Goal: Task Accomplishment & Management: Use online tool/utility

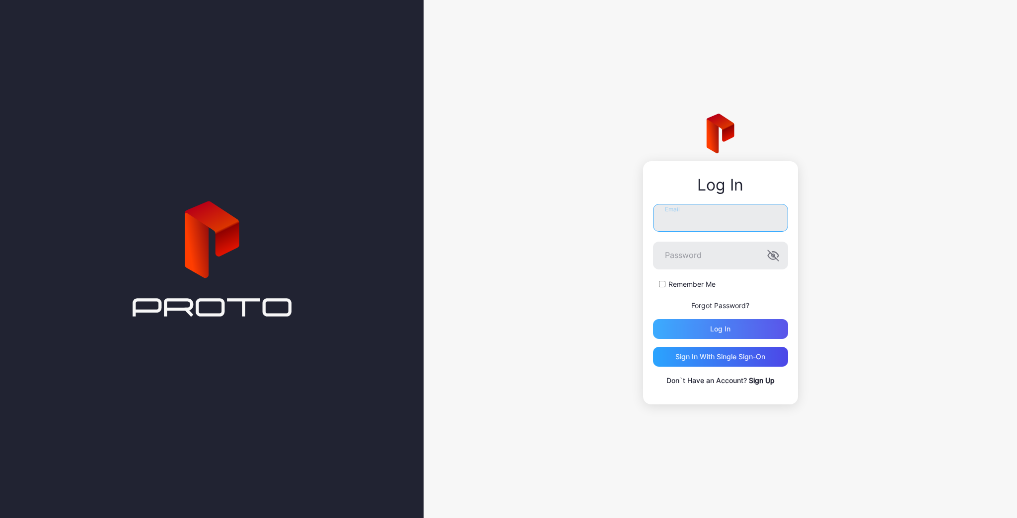
type input "**********"
click at [721, 334] on div "Log in" at bounding box center [720, 329] width 135 height 20
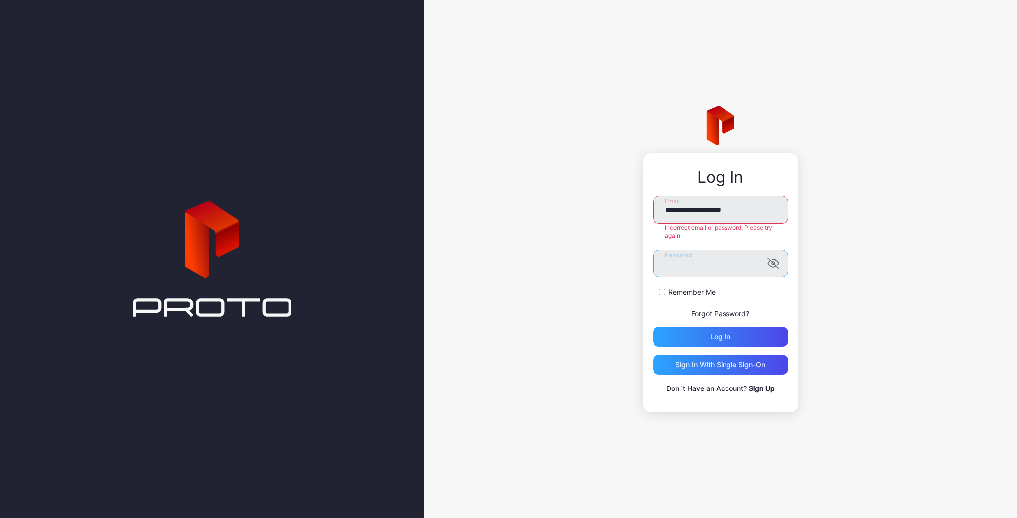
click at [639, 261] on div "**********" at bounding box center [719, 259] width 593 height 518
click at [653, 327] on button "Log in" at bounding box center [720, 337] width 135 height 20
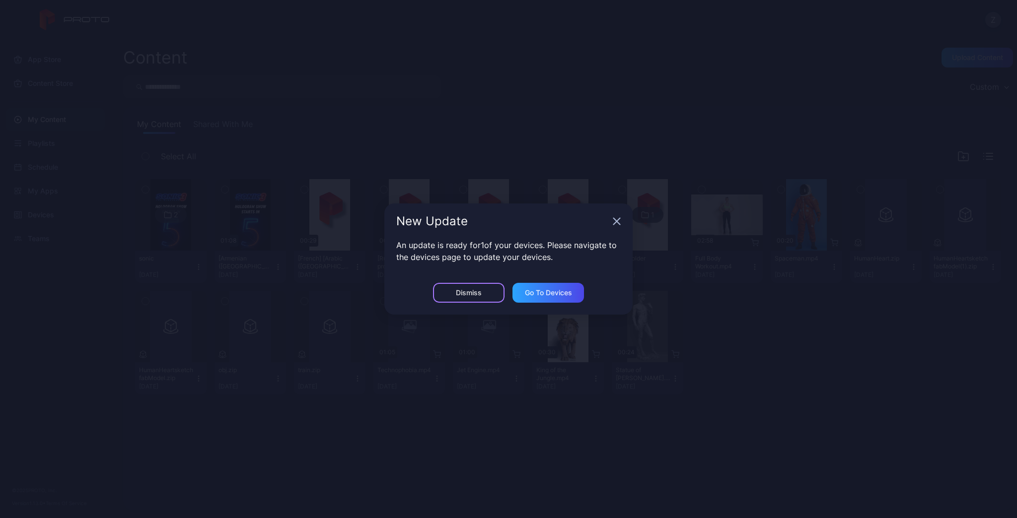
click at [465, 290] on div "Dismiss" at bounding box center [469, 293] width 26 height 8
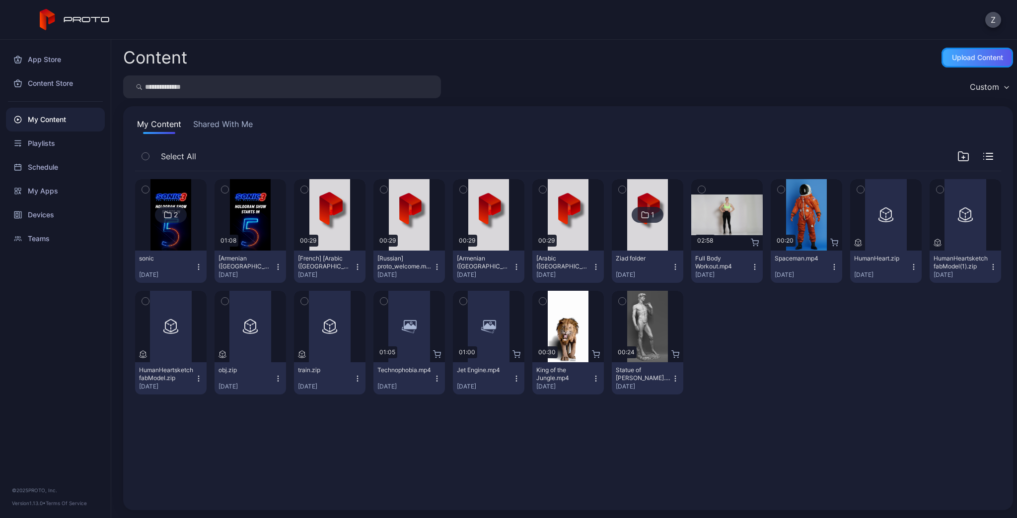
click at [971, 55] on div "Upload Content" at bounding box center [977, 58] width 51 height 8
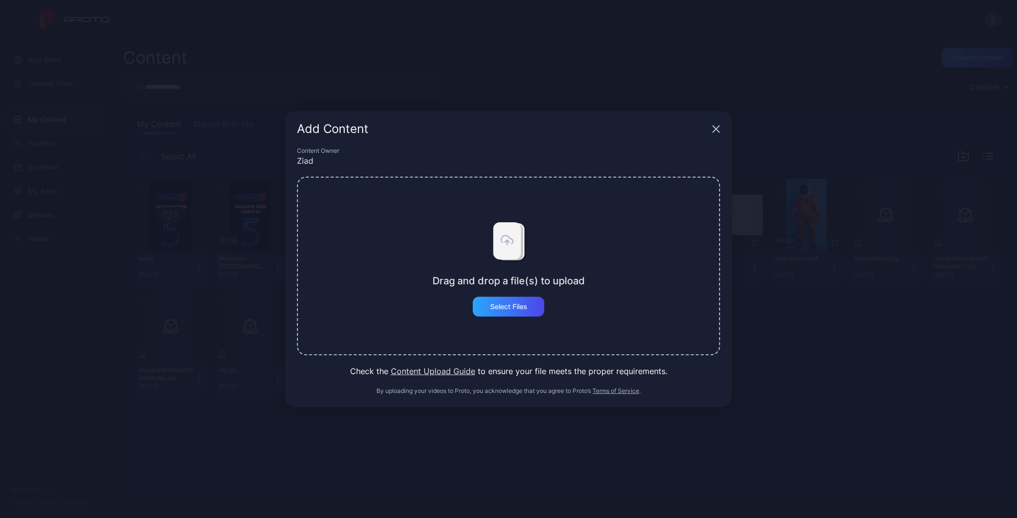
click at [719, 126] on icon "button" at bounding box center [716, 129] width 6 height 6
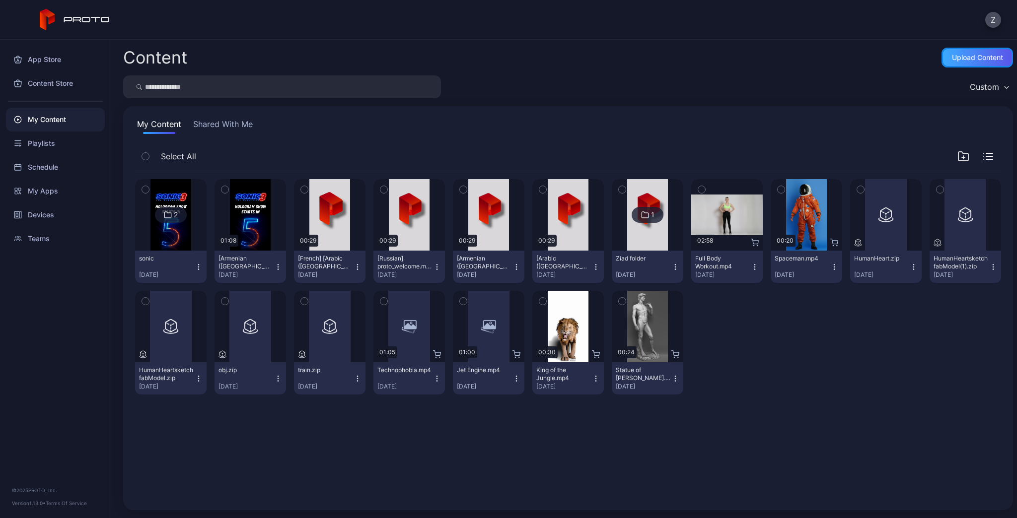
click at [966, 59] on div "Upload Content" at bounding box center [977, 58] width 51 height 8
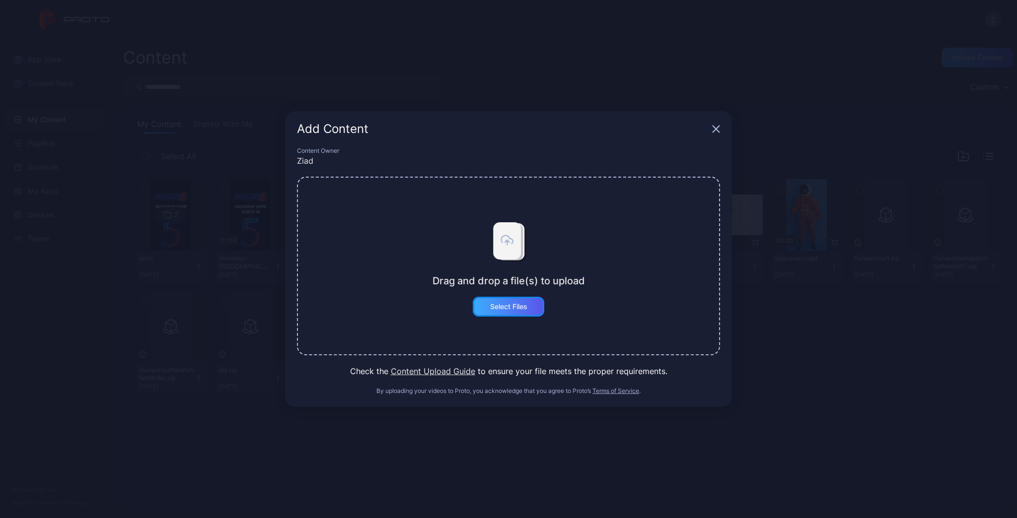
click at [517, 308] on div "Select Files" at bounding box center [508, 307] width 37 height 8
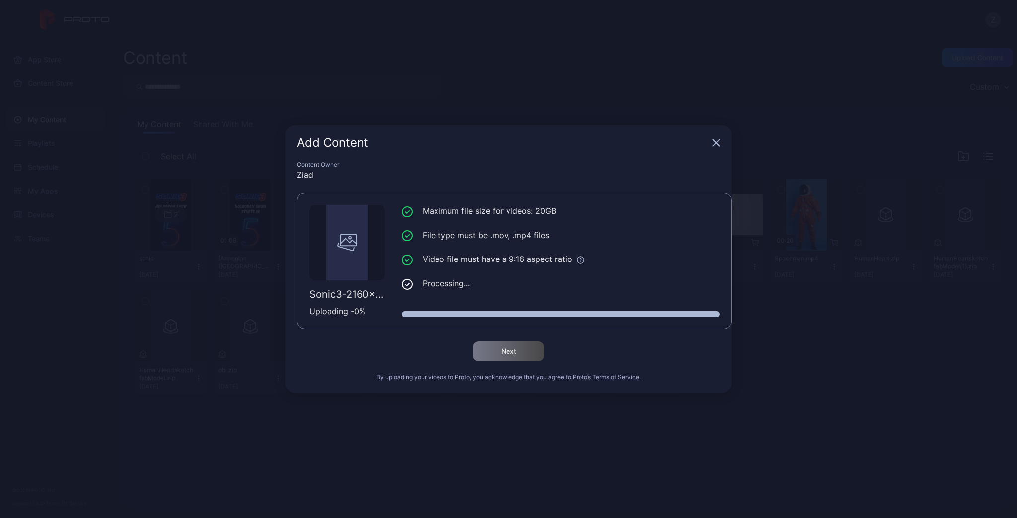
drag, startPoint x: 342, startPoint y: 299, endPoint x: 350, endPoint y: 309, distance: 12.0
click at [342, 299] on div "Sonic3-2160x3840-v8(1).mp4" at bounding box center [346, 294] width 75 height 12
click at [351, 311] on div "Uploading - 0 %" at bounding box center [346, 311] width 75 height 12
click at [448, 285] on li "Processing..." at bounding box center [561, 284] width 318 height 12
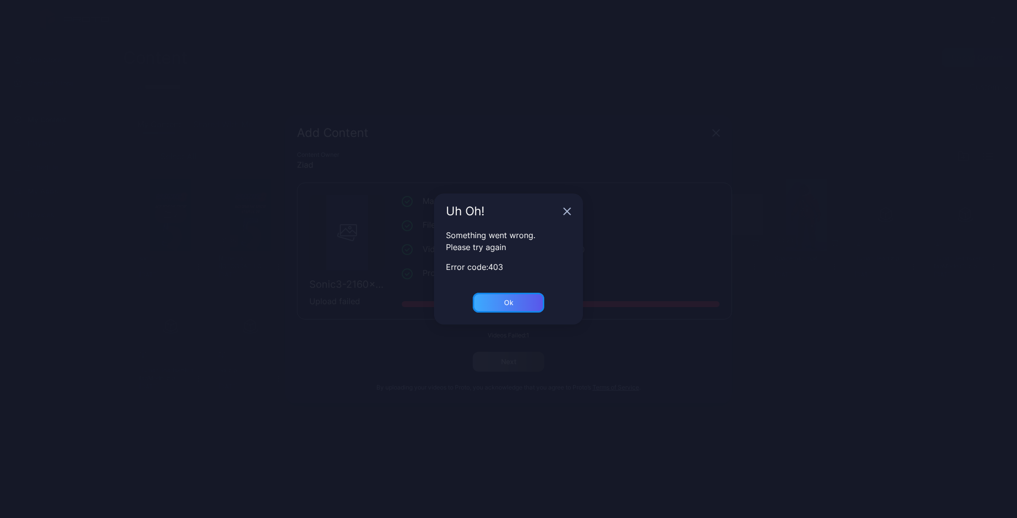
click at [513, 304] on div "Ok" at bounding box center [508, 303] width 71 height 20
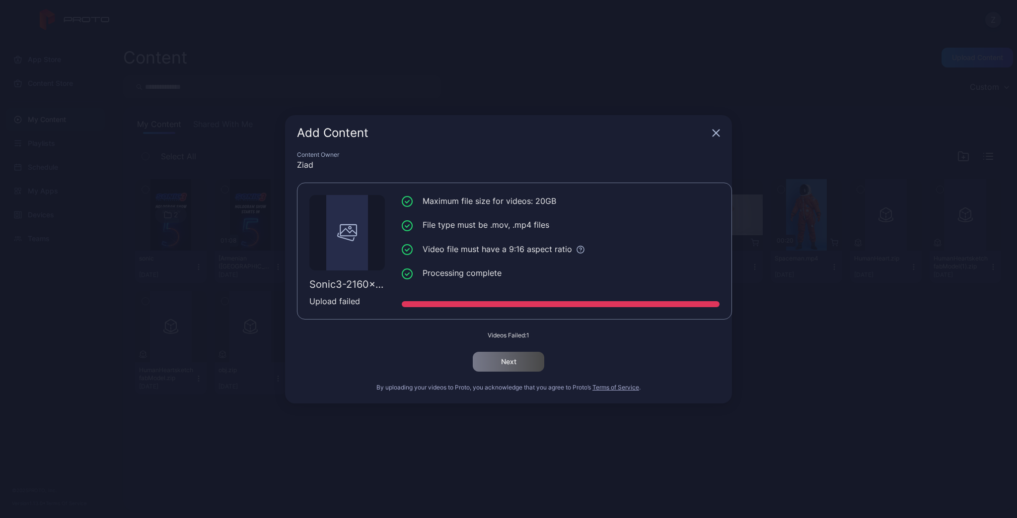
click at [715, 133] on icon "button" at bounding box center [716, 133] width 6 height 6
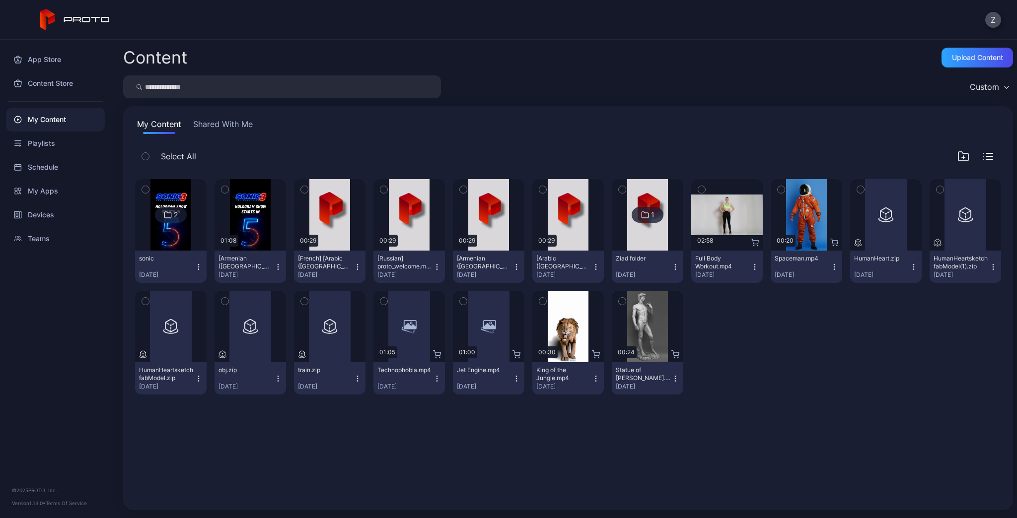
click at [203, 267] on icon "button" at bounding box center [199, 267] width 8 height 8
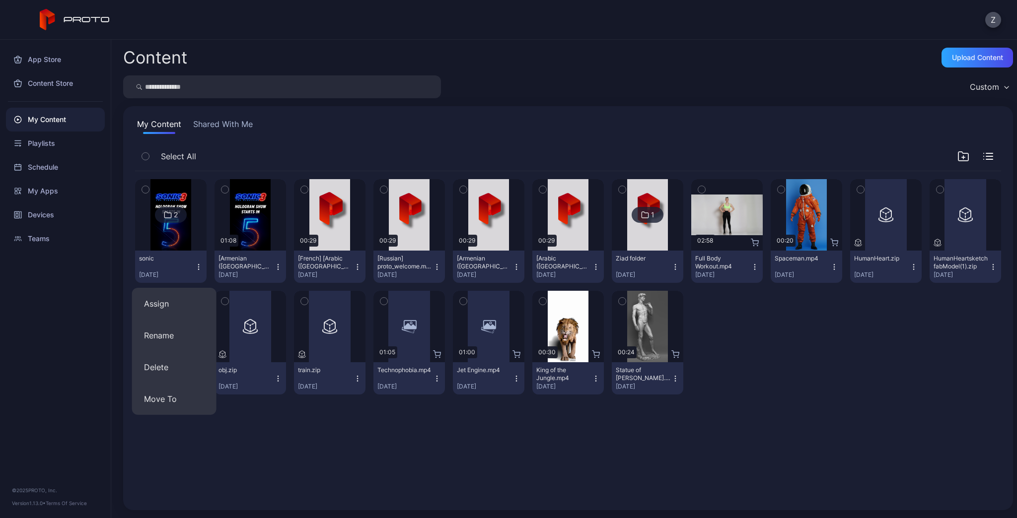
click at [177, 218] on div "2" at bounding box center [176, 215] width 4 height 9
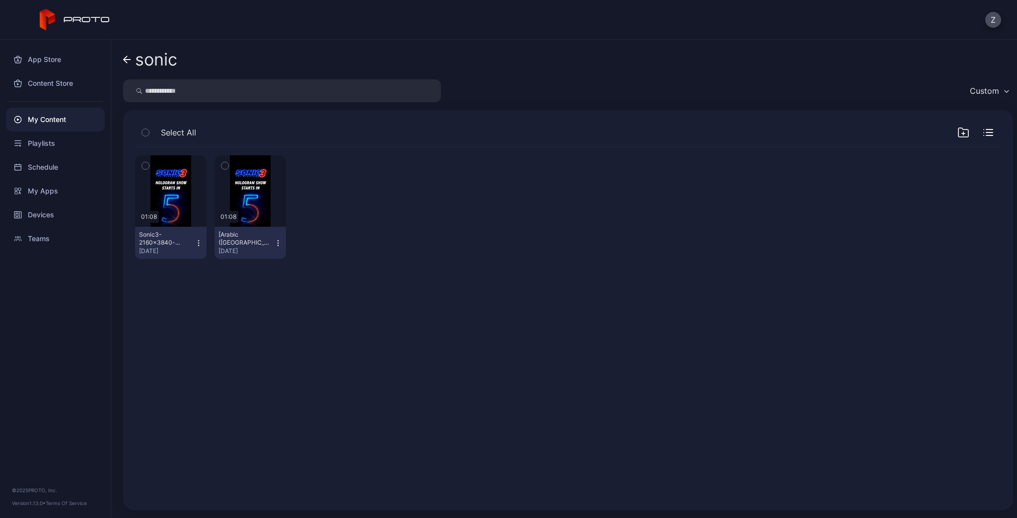
click at [282, 246] on icon "button" at bounding box center [278, 243] width 8 height 8
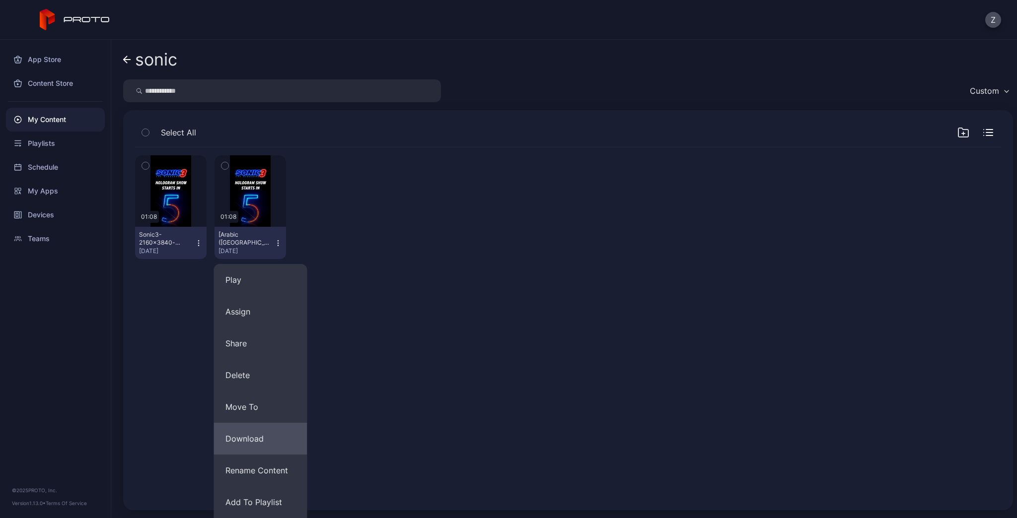
click at [251, 429] on button "Download" at bounding box center [259, 439] width 93 height 32
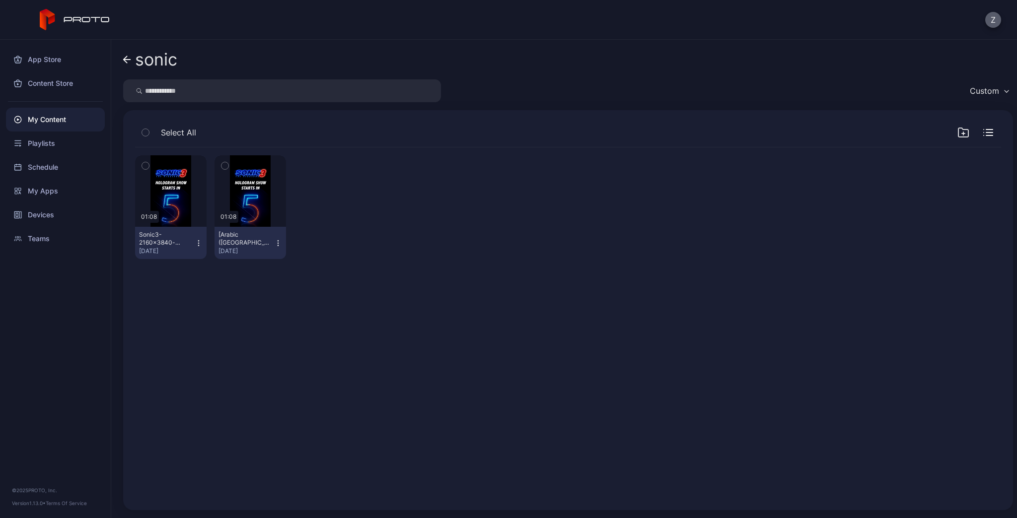
click at [990, 23] on button "Z" at bounding box center [993, 20] width 16 height 16
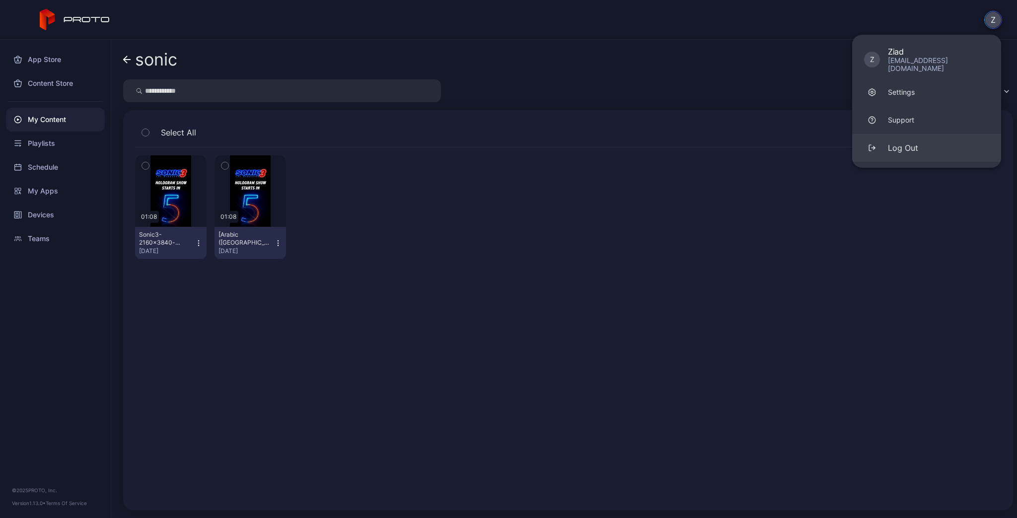
click at [894, 143] on div "Log Out" at bounding box center [903, 148] width 30 height 12
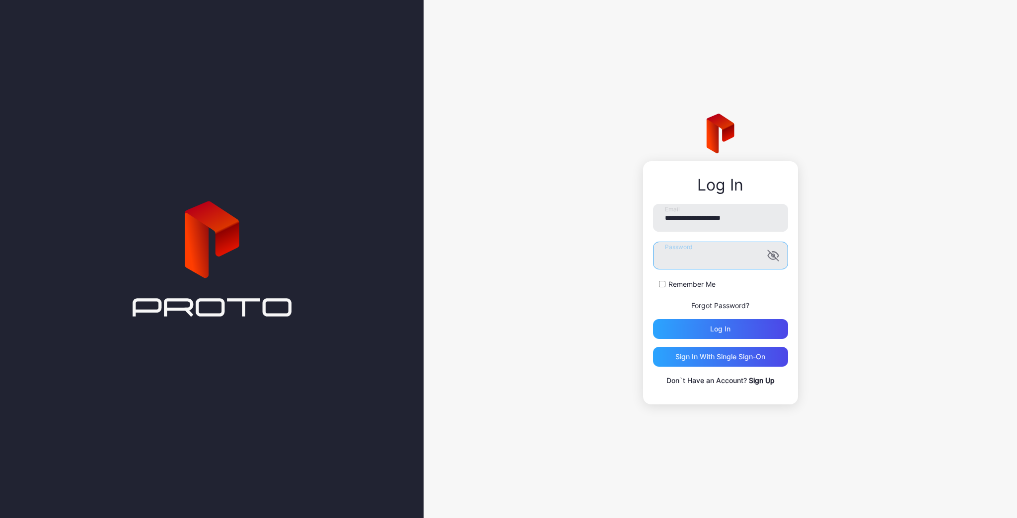
click at [620, 258] on div "**********" at bounding box center [719, 259] width 593 height 518
click at [653, 319] on button "Log in" at bounding box center [720, 329] width 135 height 20
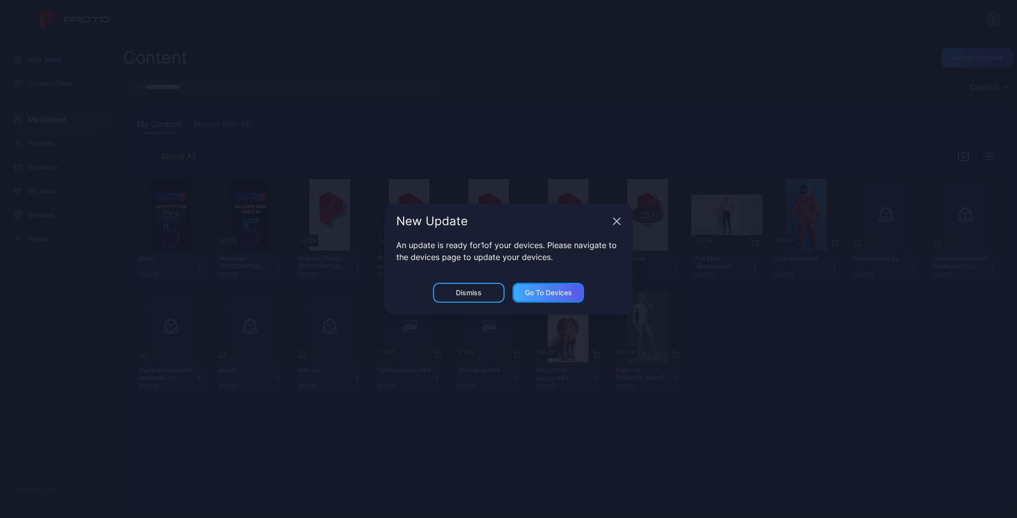
click at [536, 297] on div "Go to devices" at bounding box center [547, 293] width 71 height 20
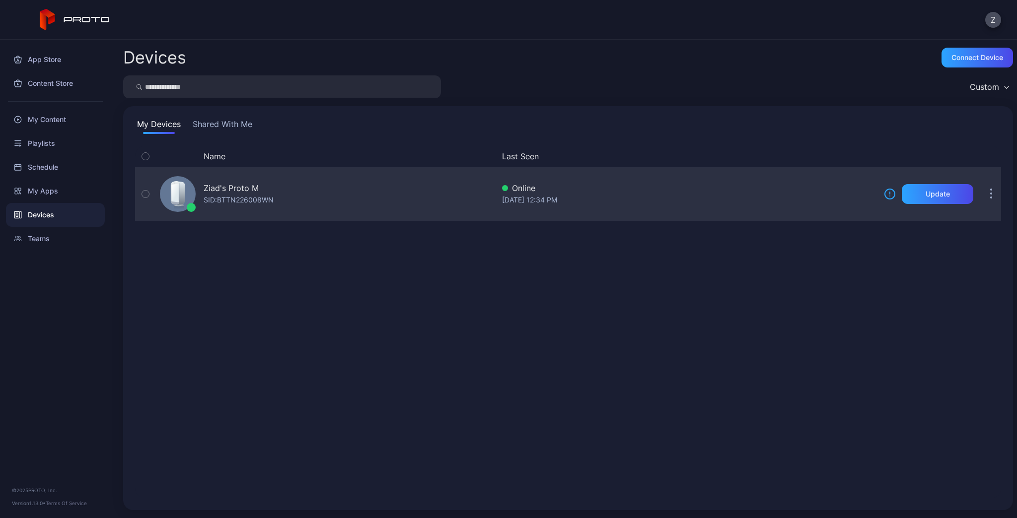
click at [213, 209] on div "Ziad's Proto M SID: BTTN226008WN" at bounding box center [325, 194] width 338 height 50
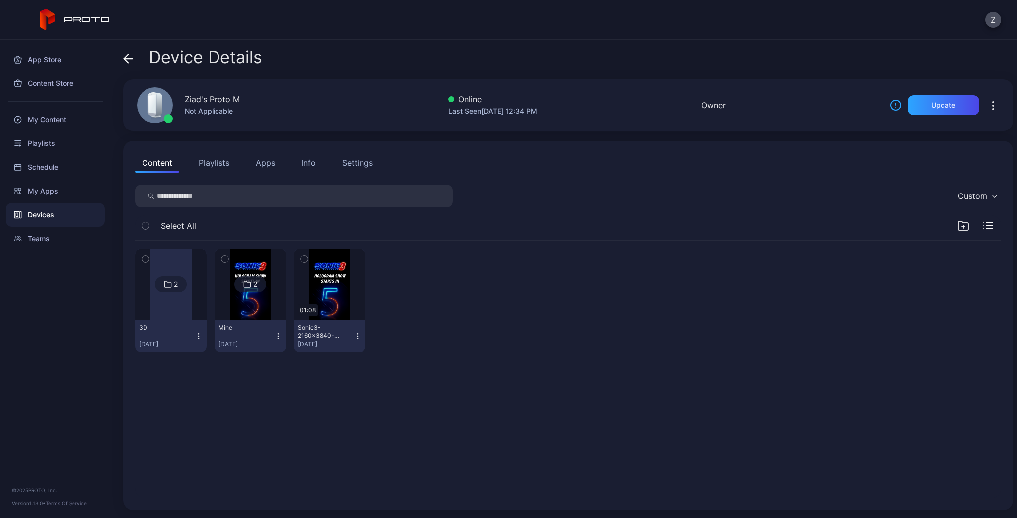
click at [228, 260] on icon "button" at bounding box center [224, 259] width 7 height 11
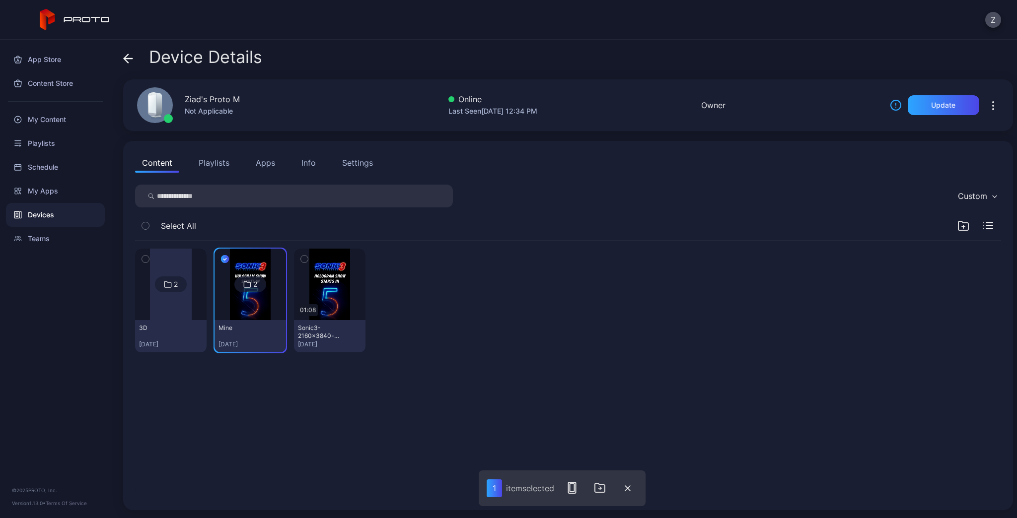
click at [255, 162] on button "Apps" at bounding box center [265, 163] width 33 height 20
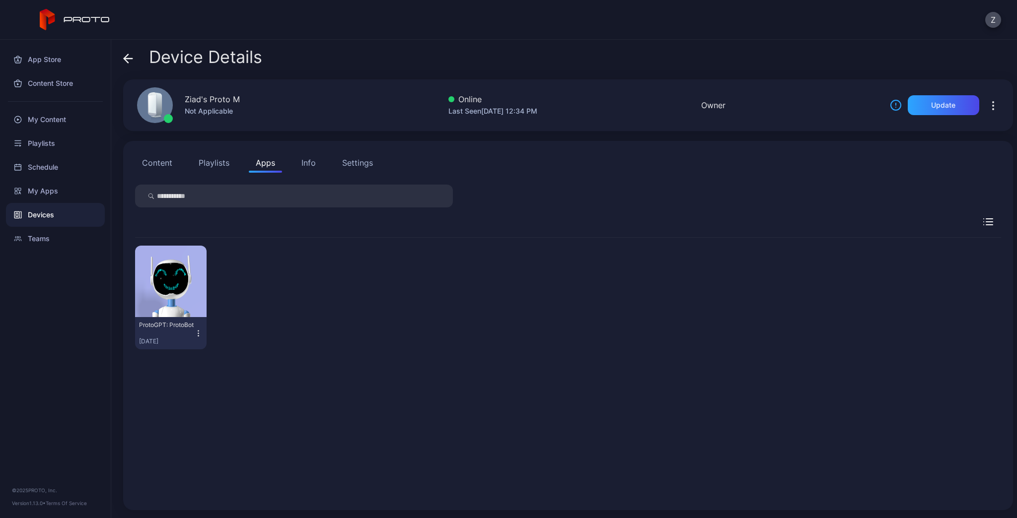
click at [171, 164] on button "Content" at bounding box center [157, 163] width 44 height 20
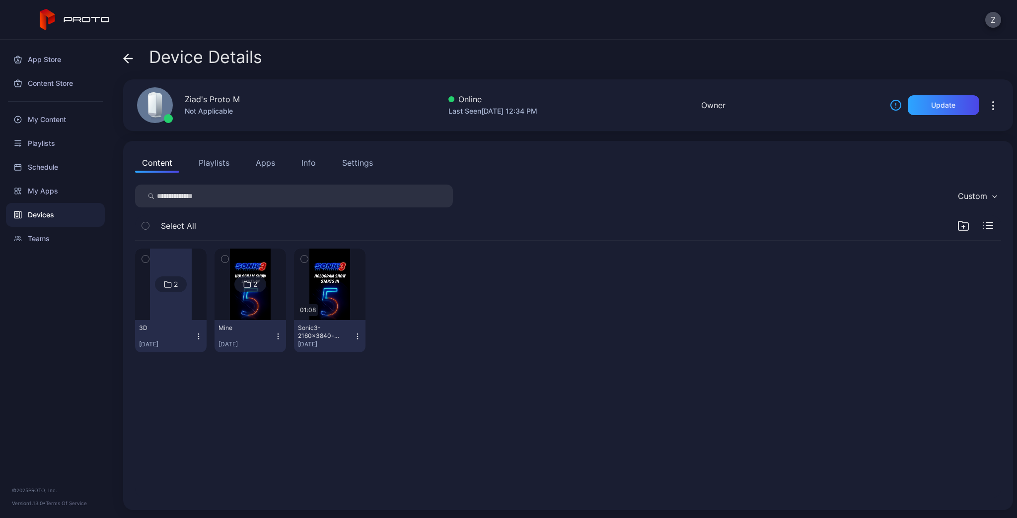
click at [226, 259] on icon "button" at bounding box center [224, 259] width 2 height 1
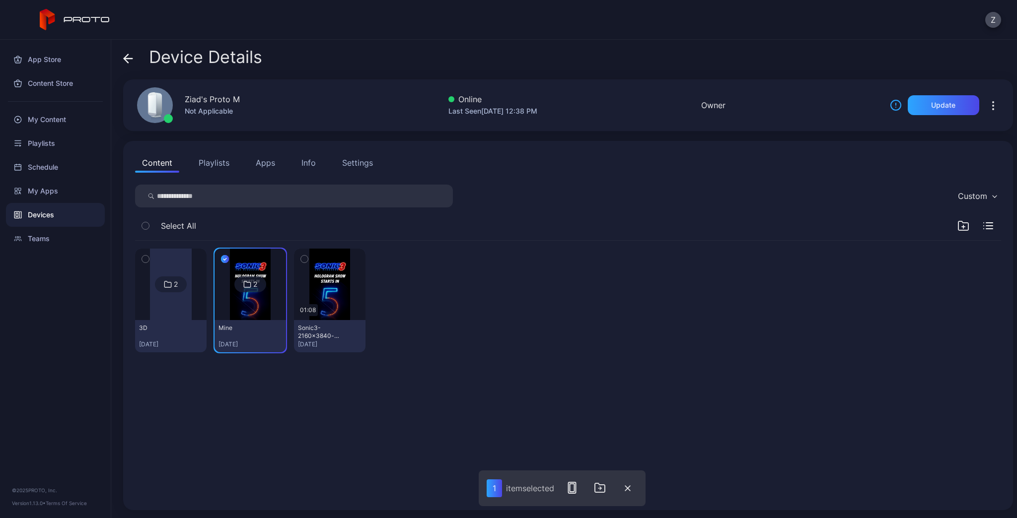
click at [500, 290] on div "2 3D [DATE] 2 Mine [DATE] 01:08 Sonic3-2160x3840-v8.mp4 [DATE]" at bounding box center [568, 301] width 866 height 120
click at [259, 161] on button "Apps" at bounding box center [265, 163] width 33 height 20
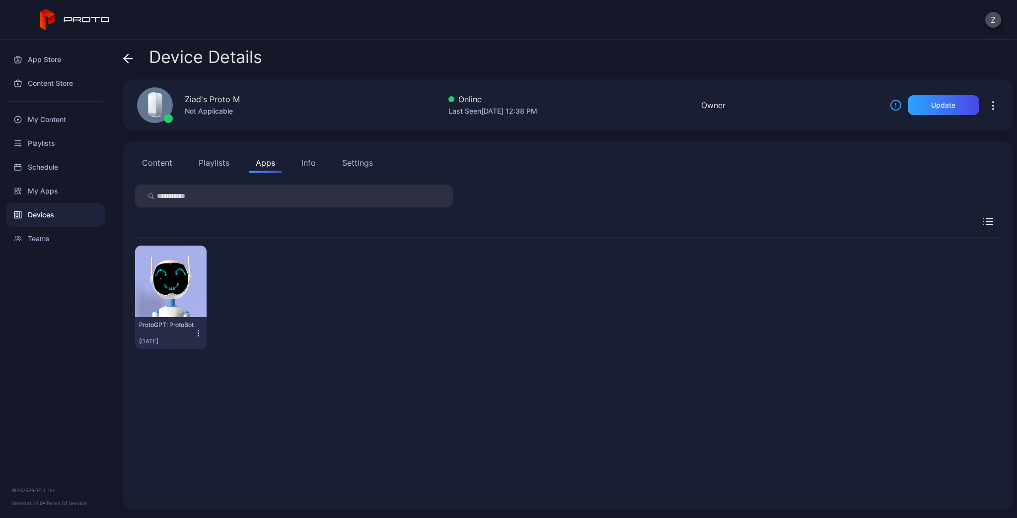
click at [212, 163] on button "Playlists" at bounding box center [214, 163] width 45 height 20
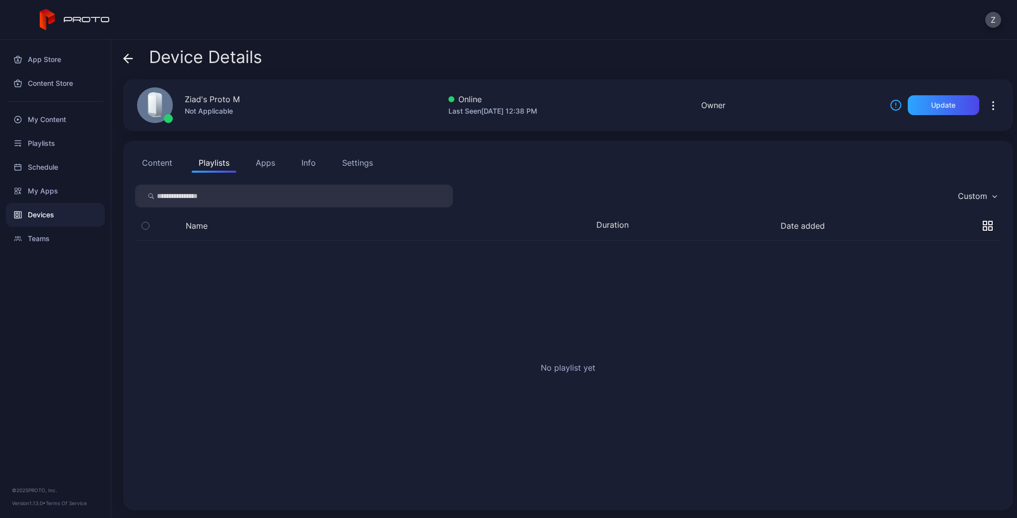
click at [158, 163] on button "Content" at bounding box center [157, 163] width 44 height 20
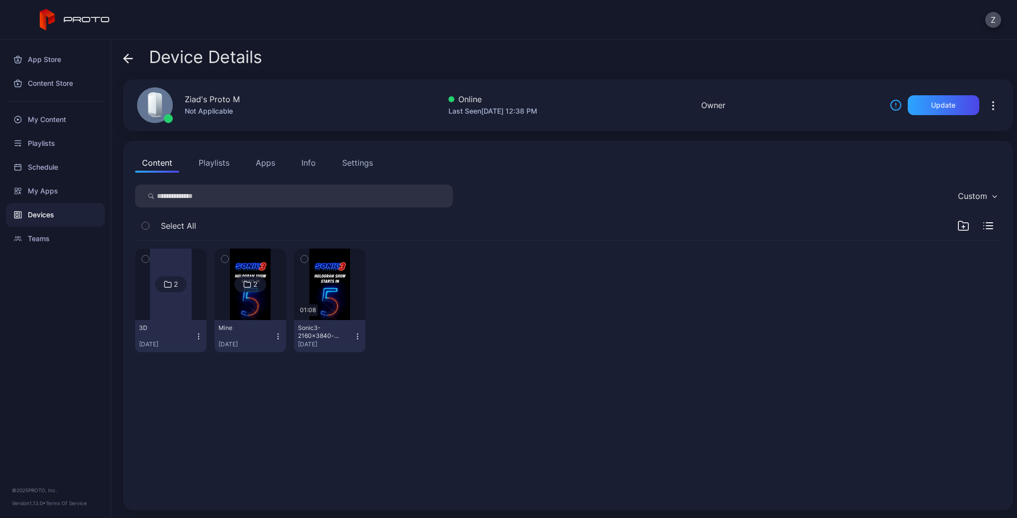
click at [228, 257] on icon "button" at bounding box center [224, 259] width 7 height 11
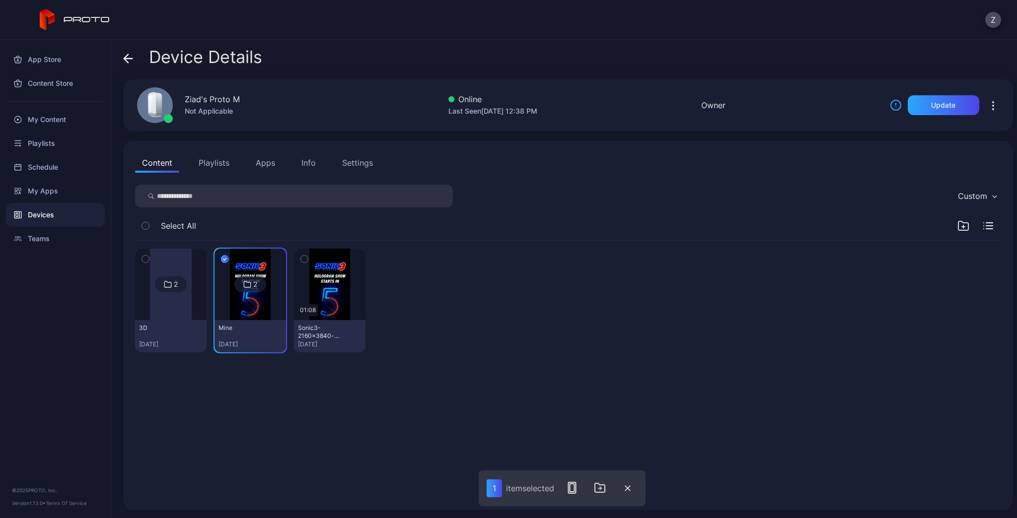
click at [229, 257] on icon "button" at bounding box center [225, 259] width 8 height 11
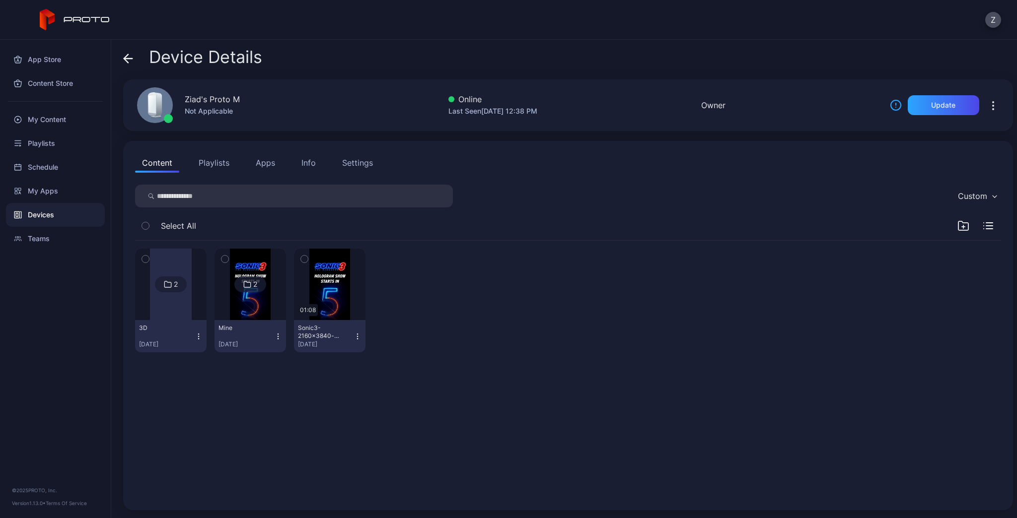
click at [282, 336] on icon "button" at bounding box center [278, 337] width 8 height 8
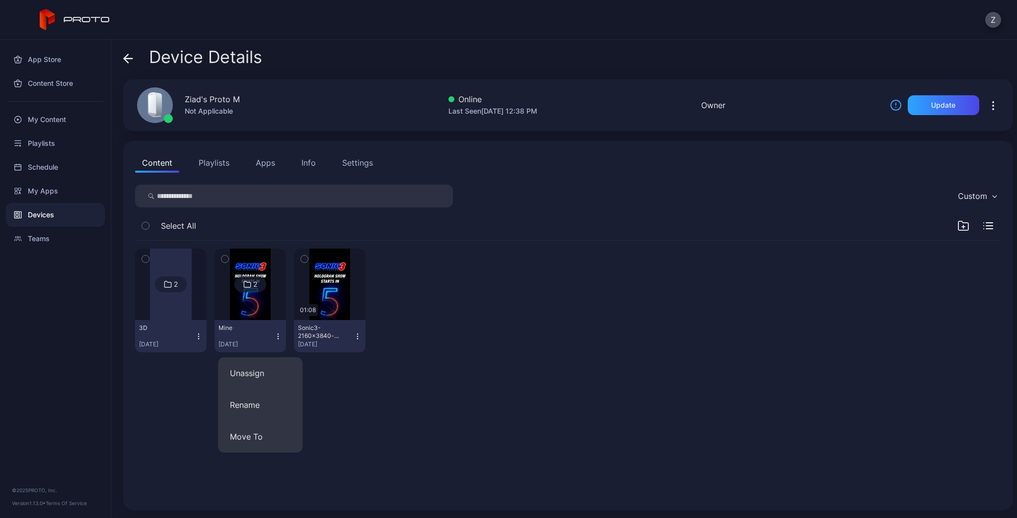
click at [426, 413] on div "2 3D [DATE] 2 Mine [DATE] 01:08 Sonic3-2160x3840-v8.mp4 [DATE]" at bounding box center [568, 370] width 882 height 274
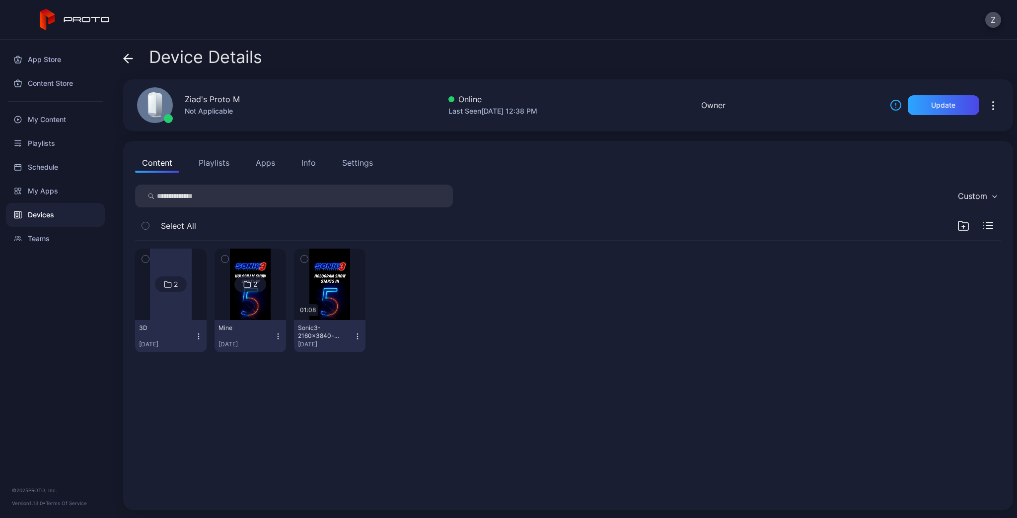
click at [361, 340] on icon "button" at bounding box center [357, 337] width 8 height 8
click at [445, 347] on div at bounding box center [408, 301] width 71 height 104
click at [219, 164] on button "Playlists" at bounding box center [214, 163] width 45 height 20
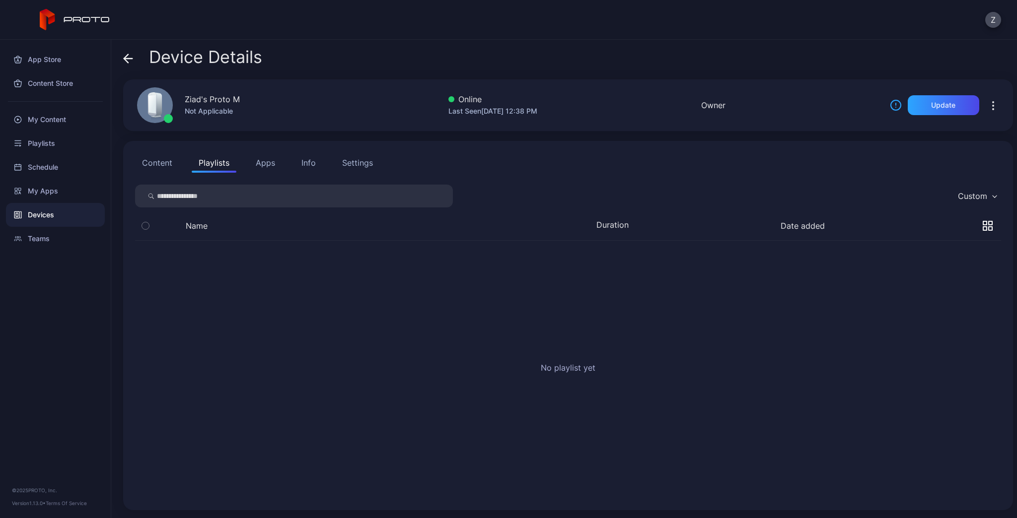
click at [270, 162] on button "Apps" at bounding box center [265, 163] width 33 height 20
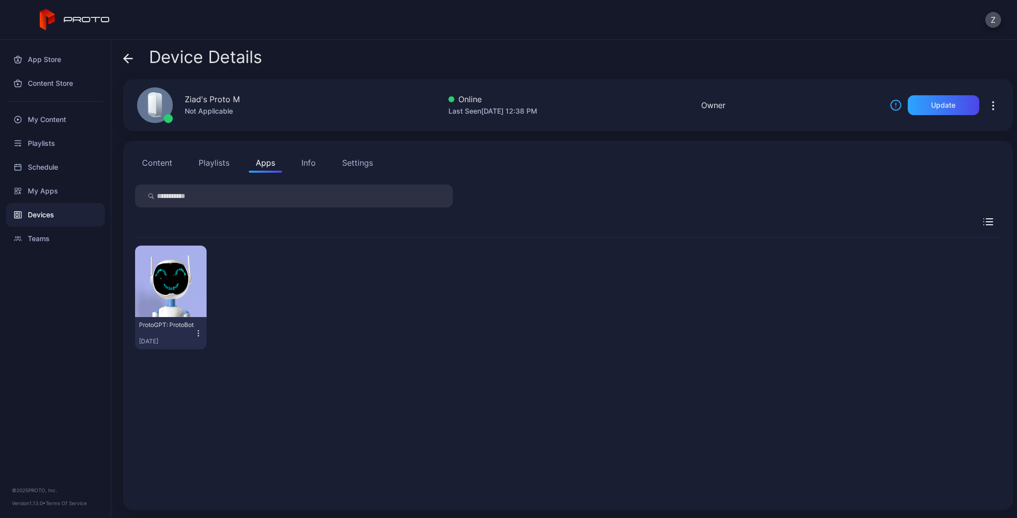
click at [298, 162] on button "Info" at bounding box center [308, 163] width 28 height 20
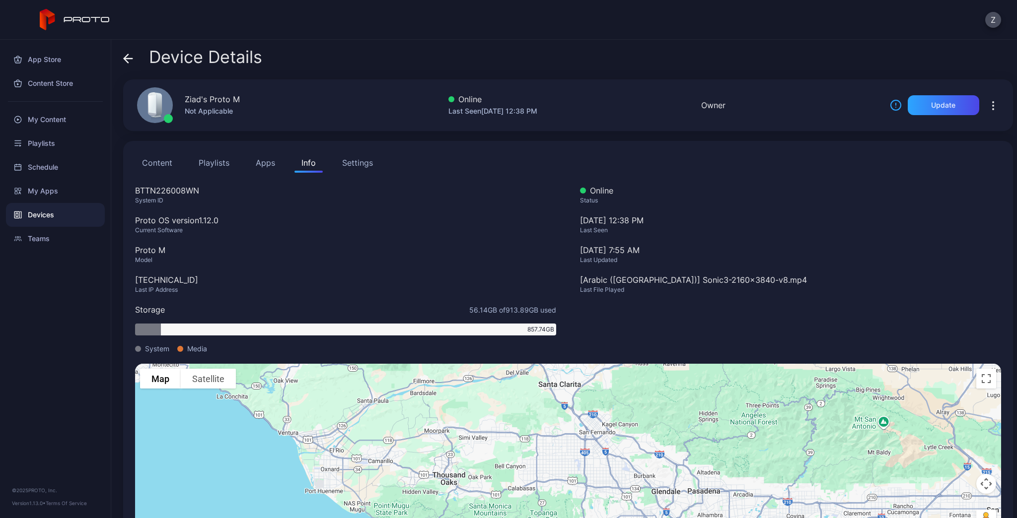
click at [987, 103] on button "button" at bounding box center [993, 105] width 16 height 20
click at [35, 181] on div "My Apps" at bounding box center [55, 191] width 99 height 24
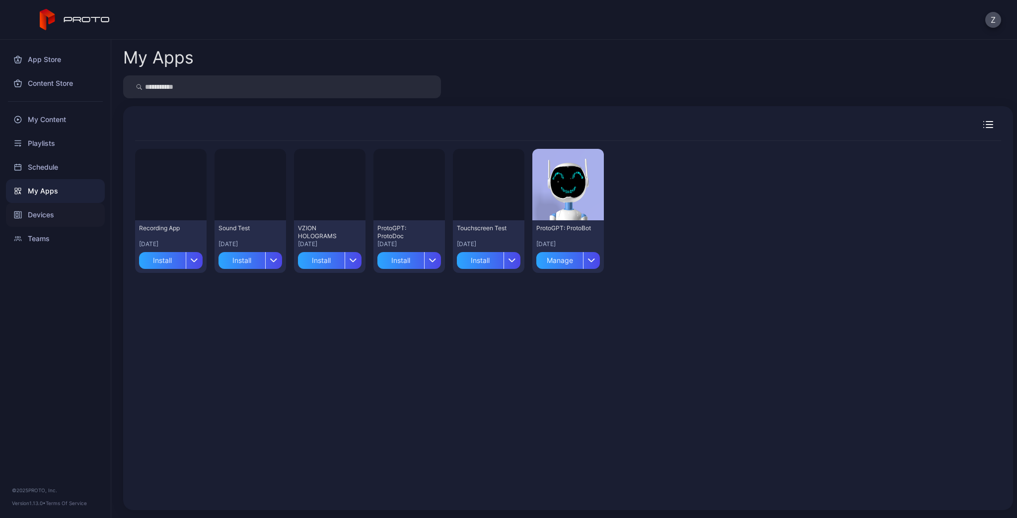
click at [36, 214] on div "Devices" at bounding box center [55, 215] width 99 height 24
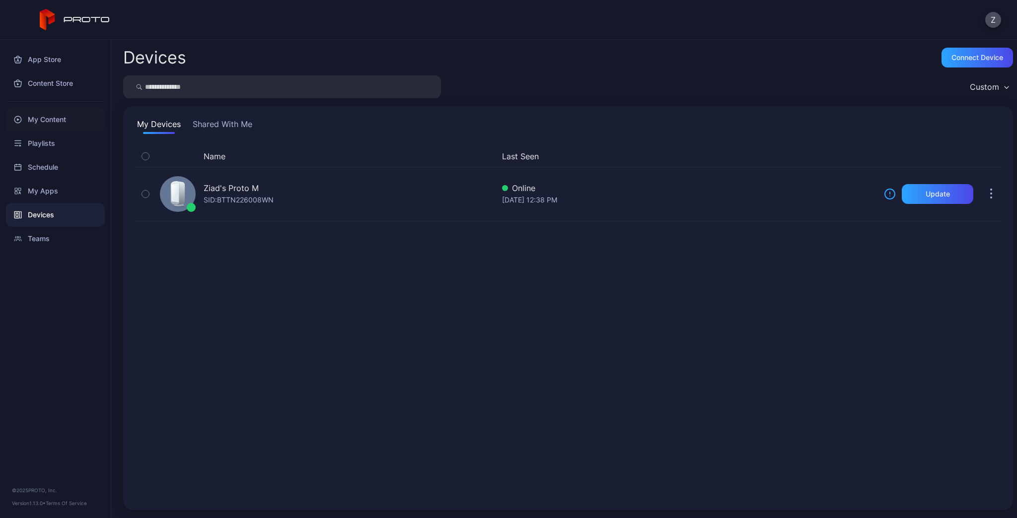
click at [45, 125] on div "My Content" at bounding box center [55, 120] width 99 height 24
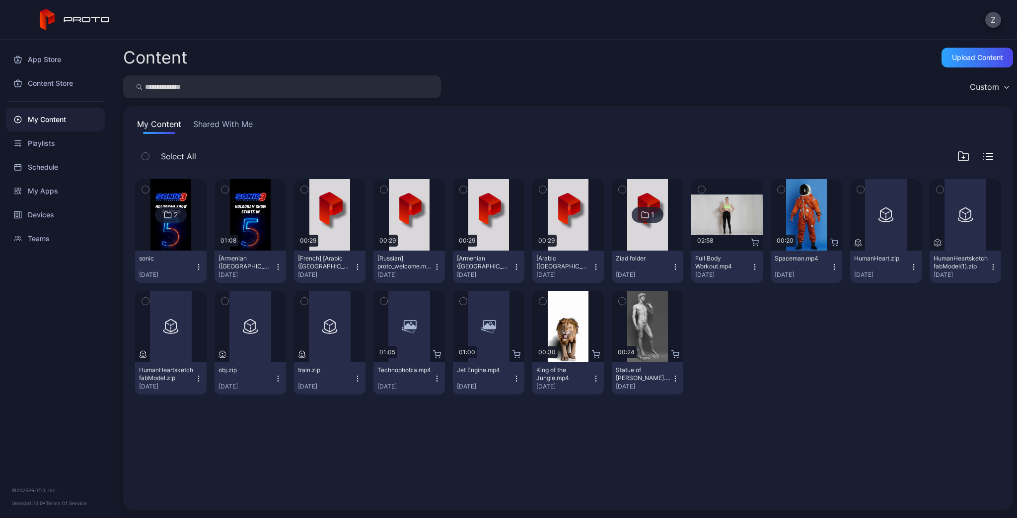
click at [282, 270] on icon "button" at bounding box center [278, 267] width 8 height 8
click at [361, 269] on icon "button" at bounding box center [357, 267] width 8 height 8
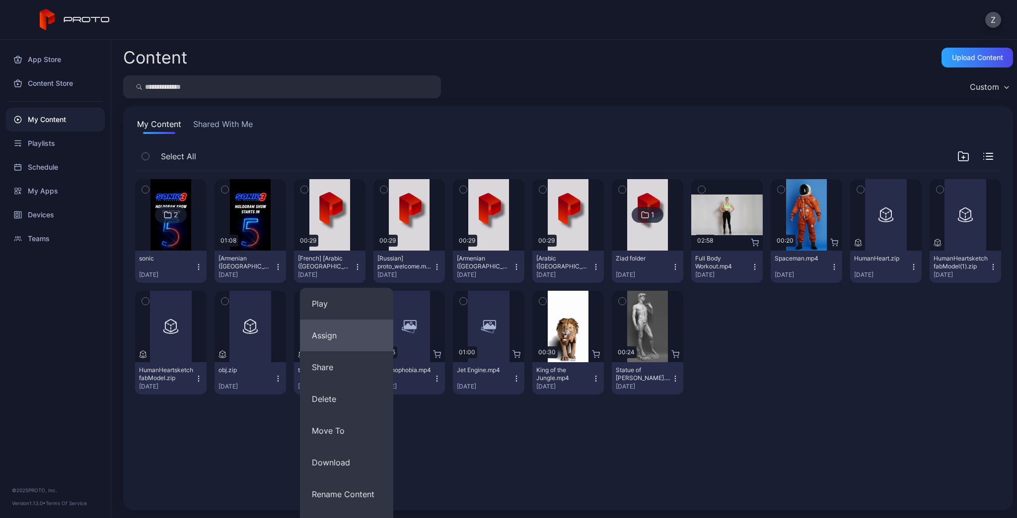
click at [351, 330] on button "Assign" at bounding box center [346, 336] width 93 height 32
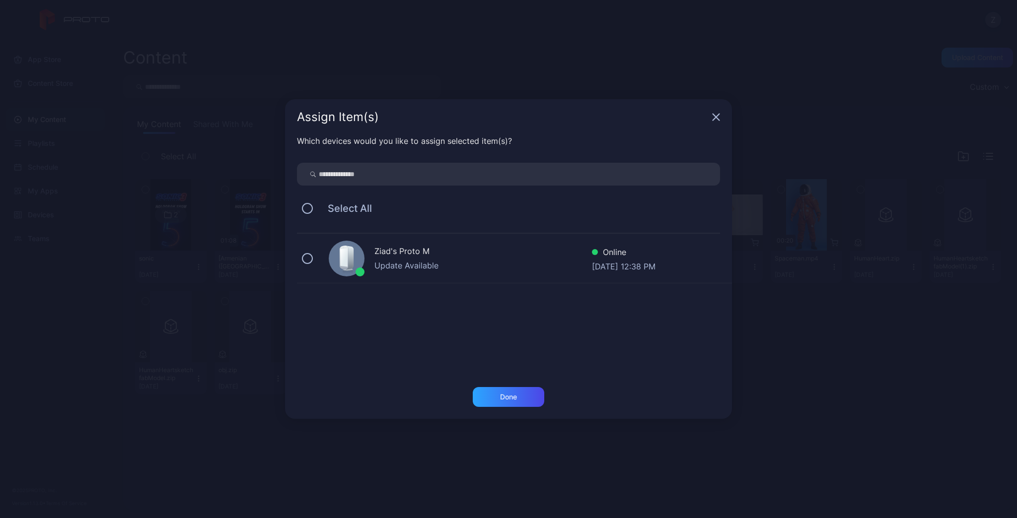
click at [394, 264] on div "Update Available" at bounding box center [482, 266] width 217 height 12
click at [499, 403] on div "Done" at bounding box center [508, 397] width 71 height 20
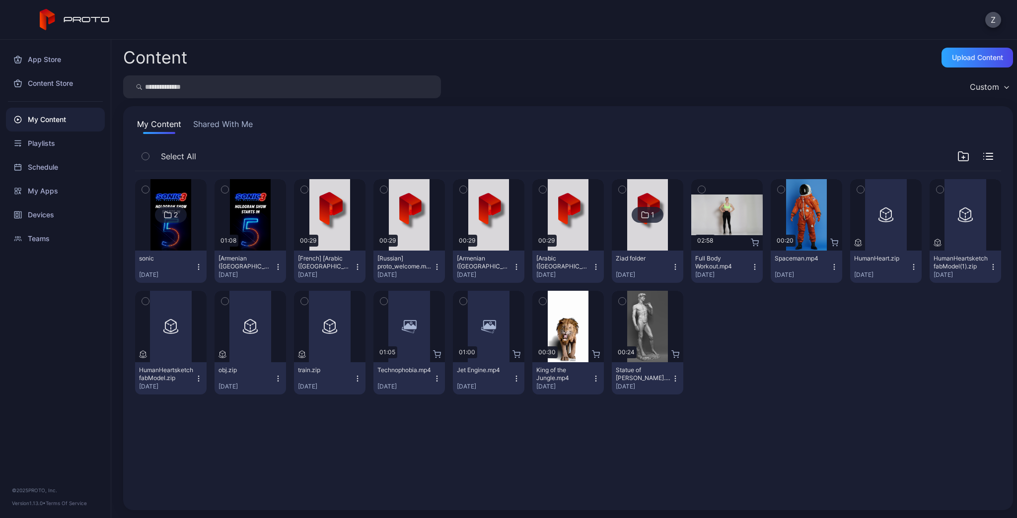
click at [365, 272] on button "[French] [Arabic ([GEOGRAPHIC_DATA])] proto_welcome.mp4 [DATE]" at bounding box center [329, 267] width 71 height 32
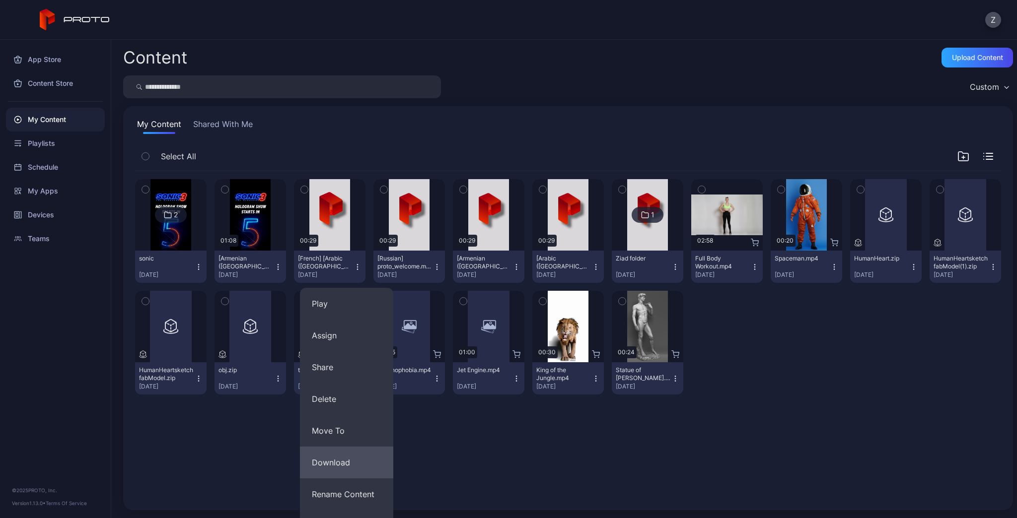
click at [340, 460] on button "Download" at bounding box center [346, 463] width 93 height 32
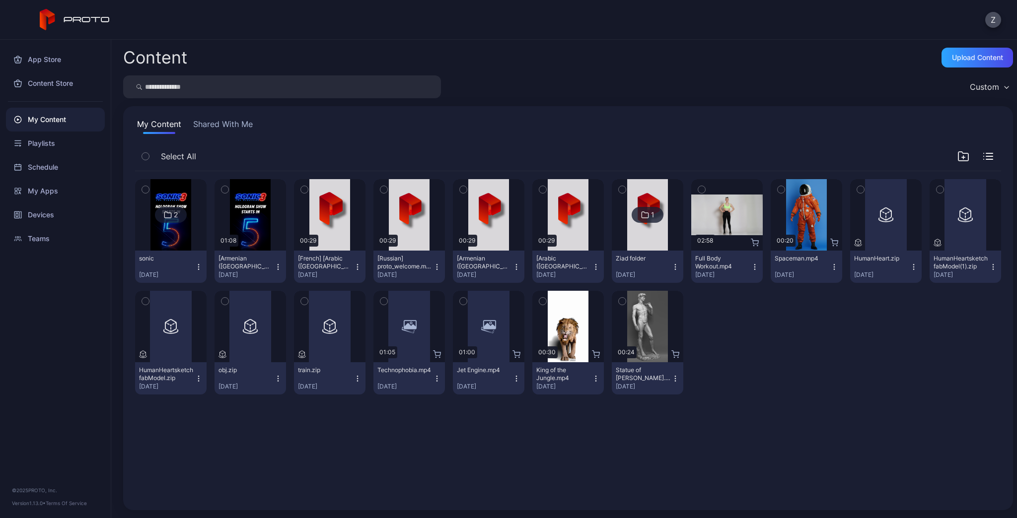
click at [361, 268] on icon "button" at bounding box center [357, 267] width 8 height 8
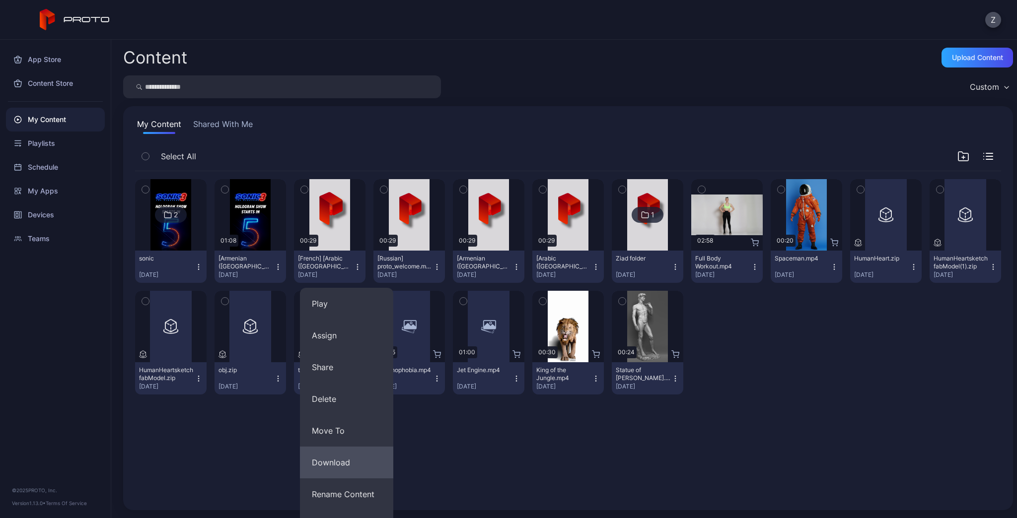
click at [346, 454] on button "Download" at bounding box center [346, 463] width 93 height 32
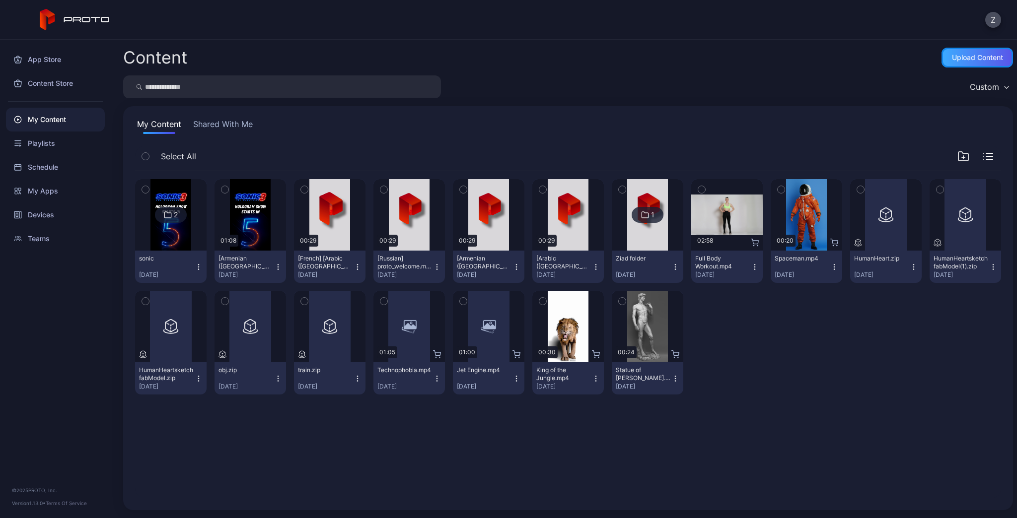
click at [965, 64] on div "Upload Content" at bounding box center [976, 58] width 71 height 20
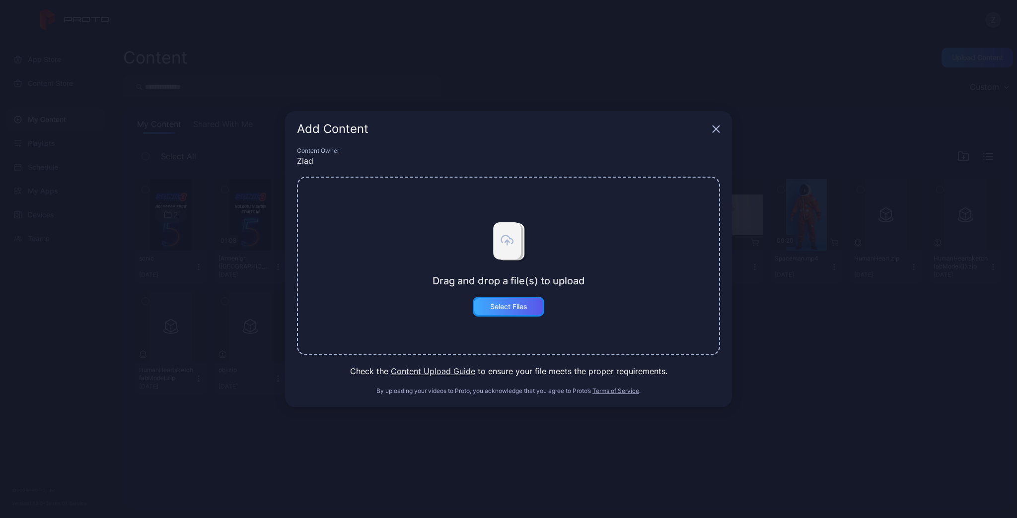
click at [512, 311] on div "Select Files" at bounding box center [508, 307] width 71 height 20
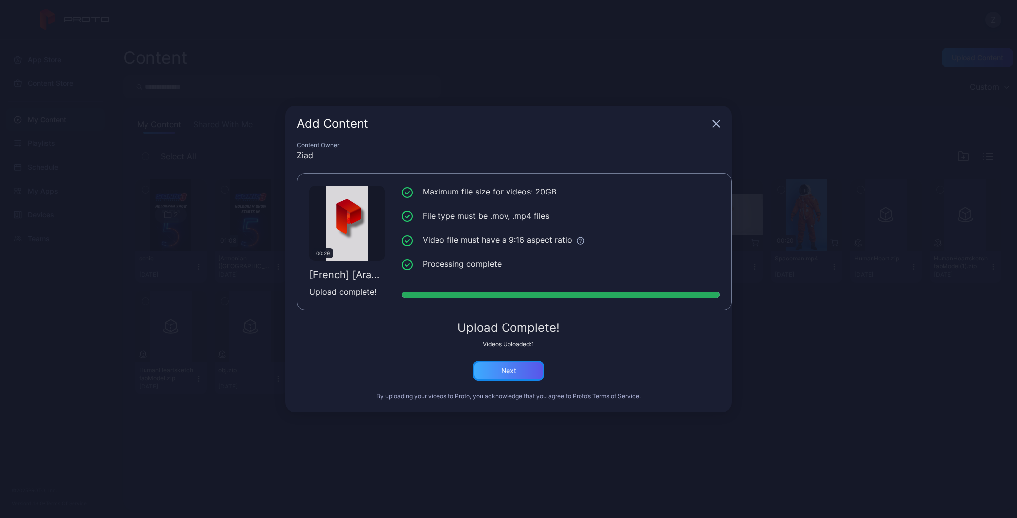
click at [512, 367] on div "Next" at bounding box center [508, 371] width 15 height 8
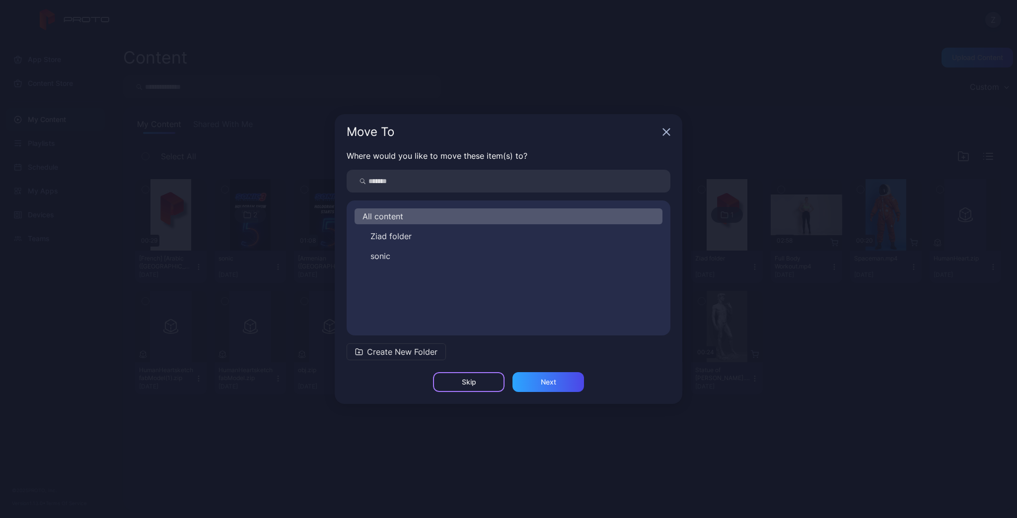
click at [477, 384] on div "Skip" at bounding box center [468, 382] width 71 height 20
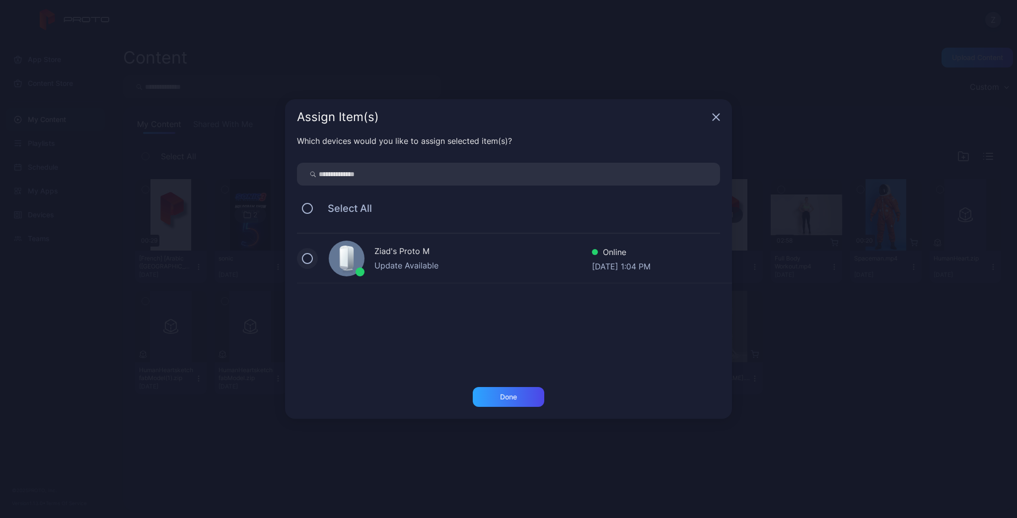
click at [308, 257] on button at bounding box center [307, 258] width 11 height 11
click at [511, 399] on div "Done" at bounding box center [508, 397] width 17 height 8
